Goal: Task Accomplishment & Management: Manage account settings

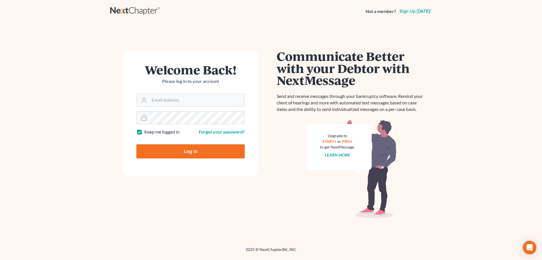
type input "philip@bblawoffice.net"
click at [186, 148] on input "Log In" at bounding box center [190, 151] width 108 height 14
type input "Thinking..."
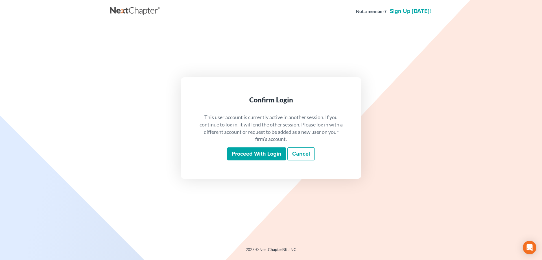
click at [265, 150] on input "Proceed with login" at bounding box center [256, 153] width 59 height 13
